Goal: Transaction & Acquisition: Purchase product/service

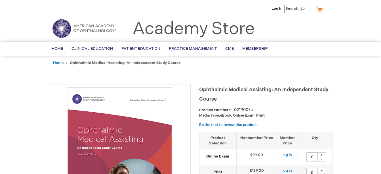
type input "0"
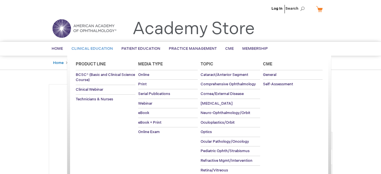
click at [96, 48] on span "Clinical Education" at bounding box center [92, 48] width 41 height 5
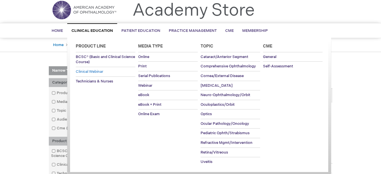
scroll to position [28, 0]
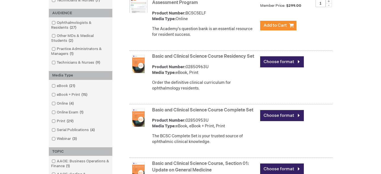
scroll to position [199, 0]
